Goal: Task Accomplishment & Management: Manage account settings

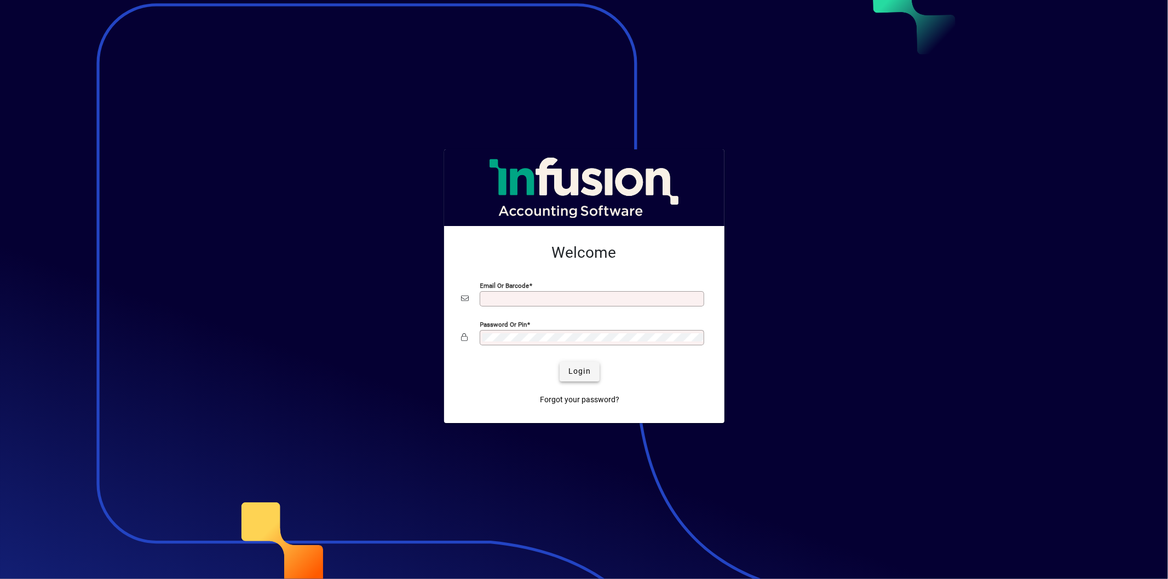
type input "**********"
click at [579, 377] on span "Login" at bounding box center [579, 371] width 22 height 11
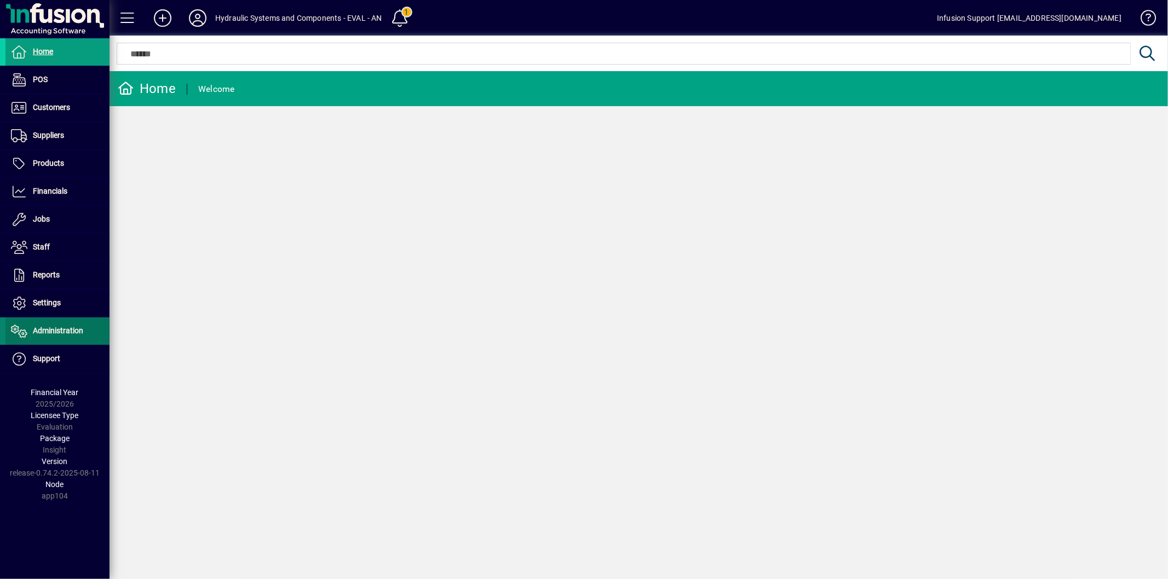
click at [54, 342] on span at bounding box center [57, 331] width 104 height 26
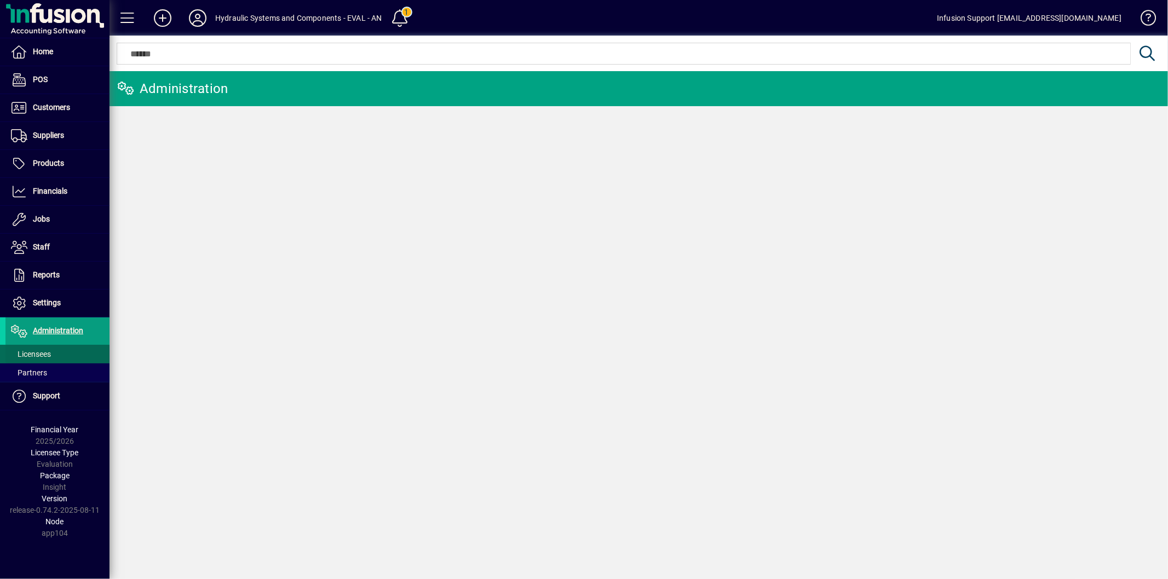
click at [52, 356] on span at bounding box center [57, 354] width 104 height 26
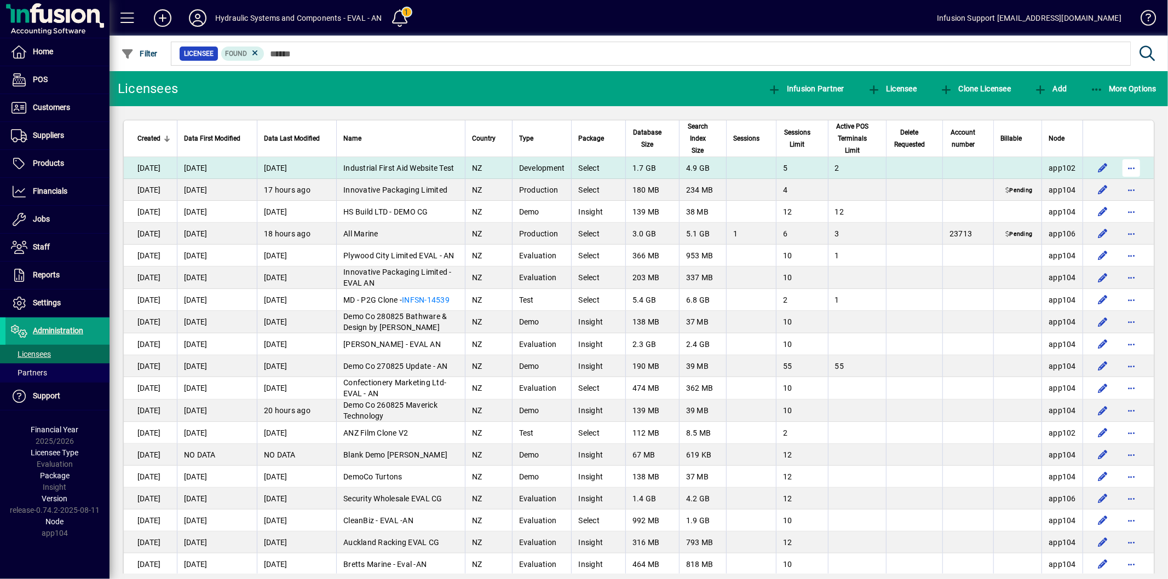
click at [1124, 167] on span "button" at bounding box center [1131, 168] width 26 height 26
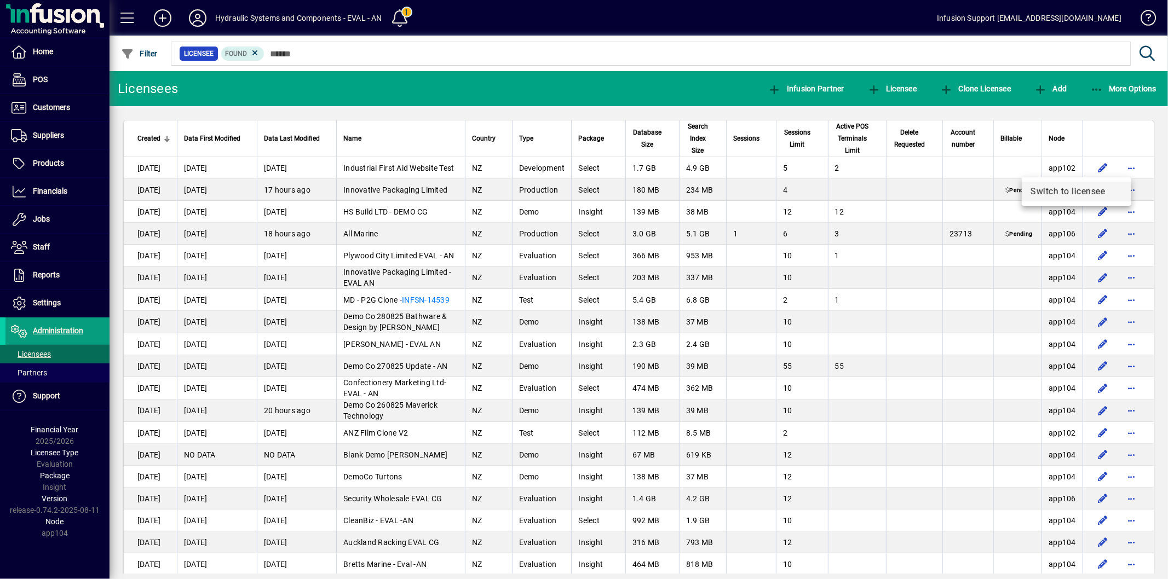
click at [1071, 190] on span "Switch to licensee" at bounding box center [1076, 191] width 92 height 13
